Goal: Find specific page/section

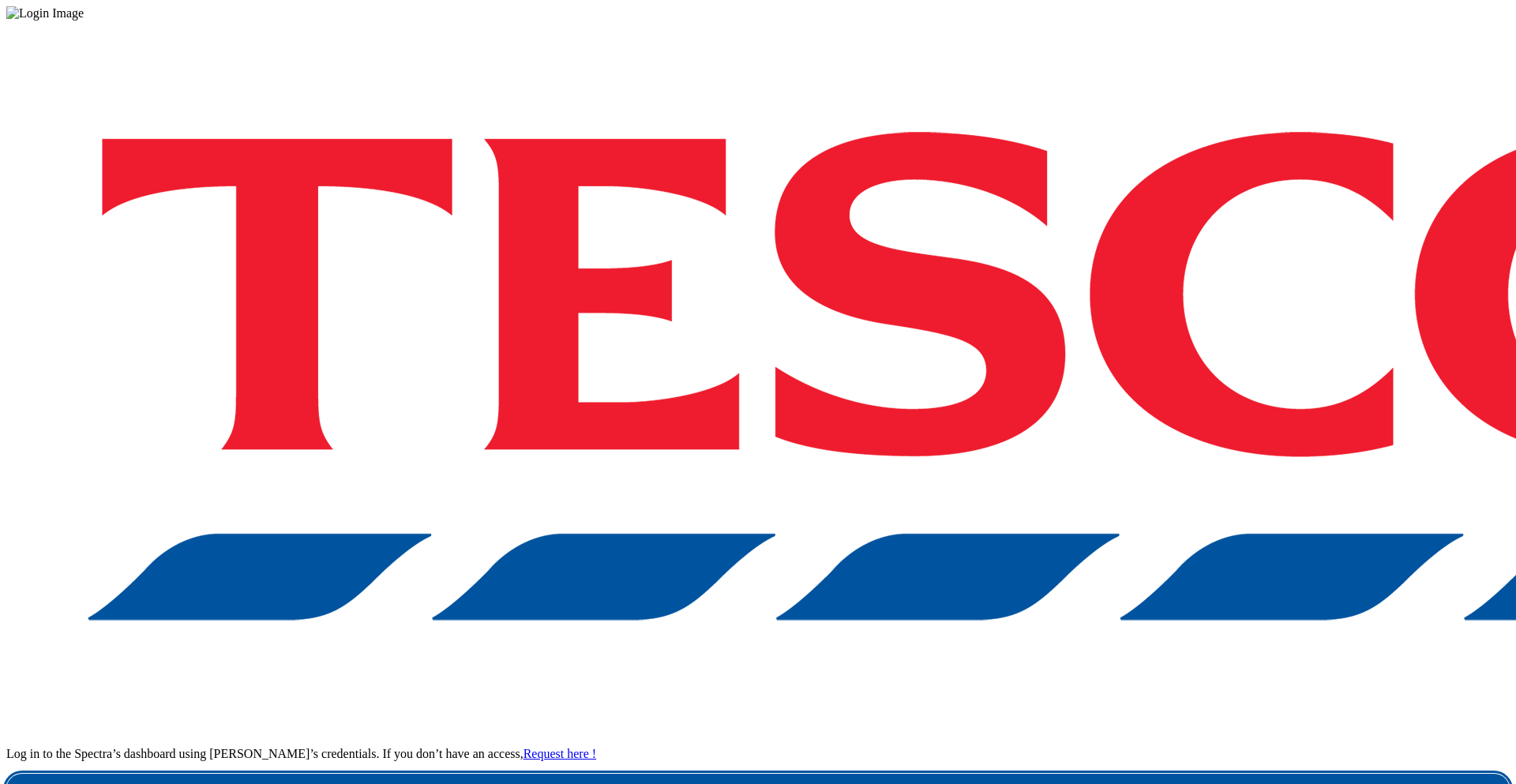
click at [1130, 774] on link "Login" at bounding box center [758, 790] width 1503 height 32
click at [1100, 774] on link "Login" at bounding box center [758, 790] width 1503 height 32
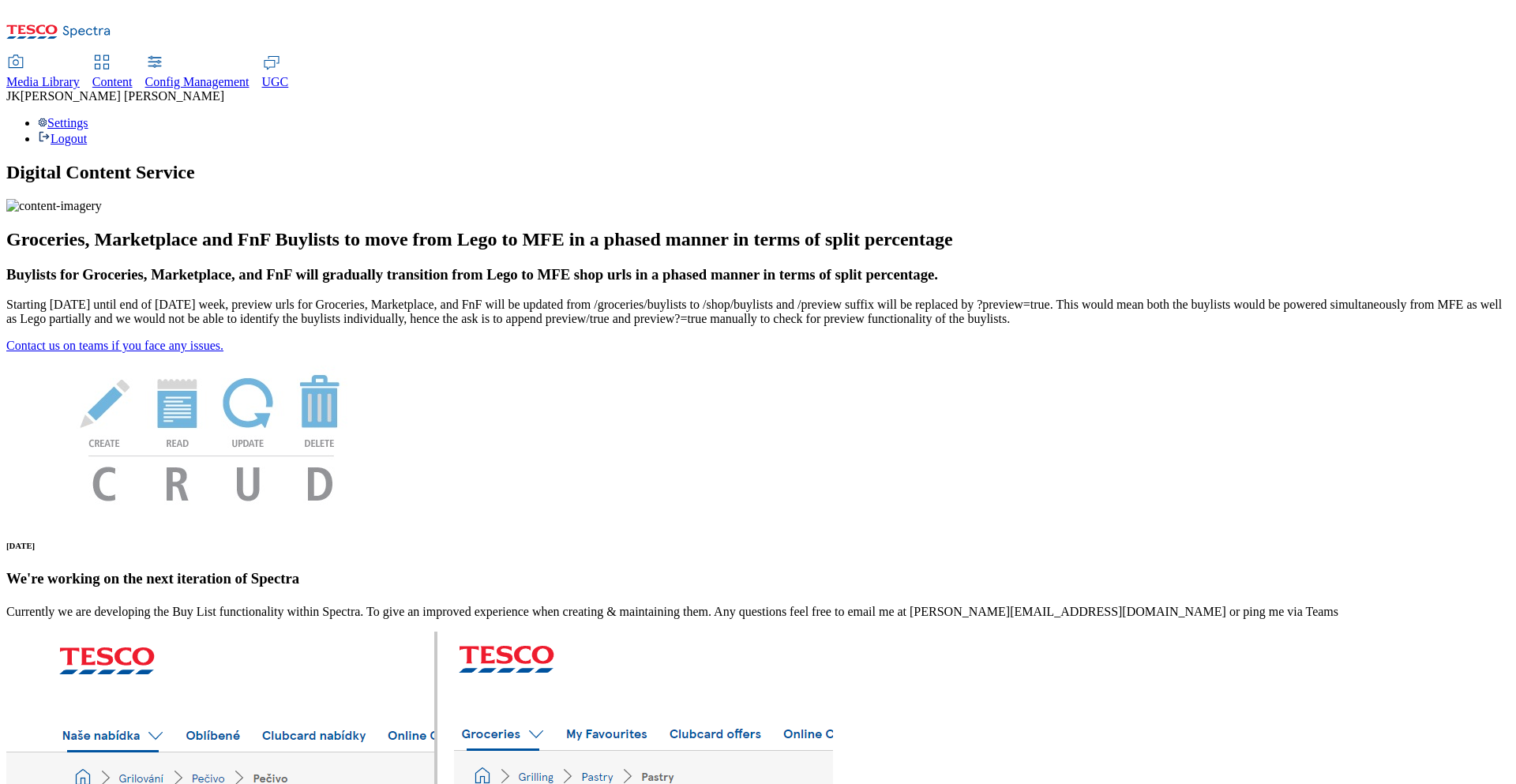
click at [80, 75] on span "Media Library" at bounding box center [44, 82] width 73 height 14
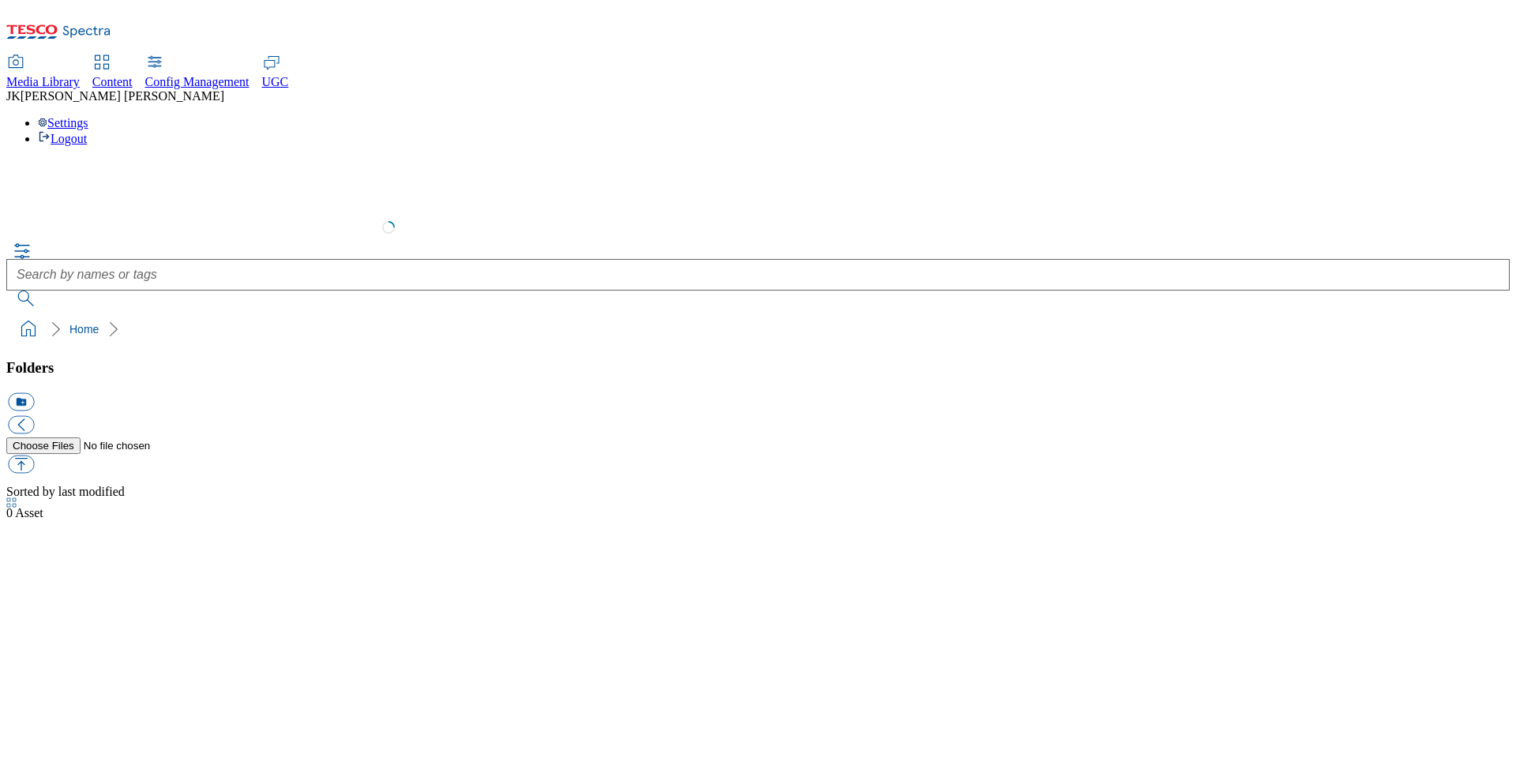
select select "flare-test"
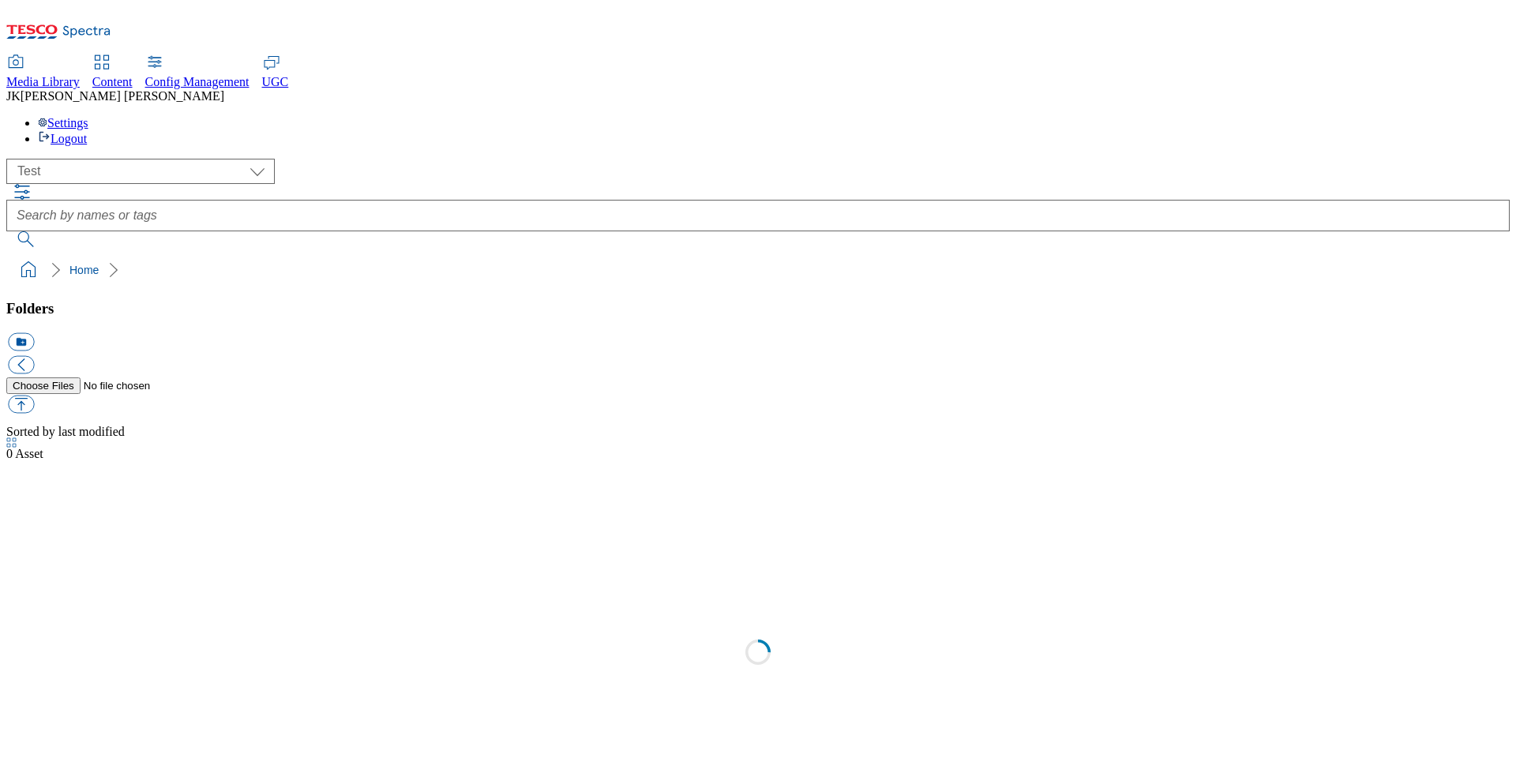
scroll to position [1, 0]
